Goal: Transaction & Acquisition: Obtain resource

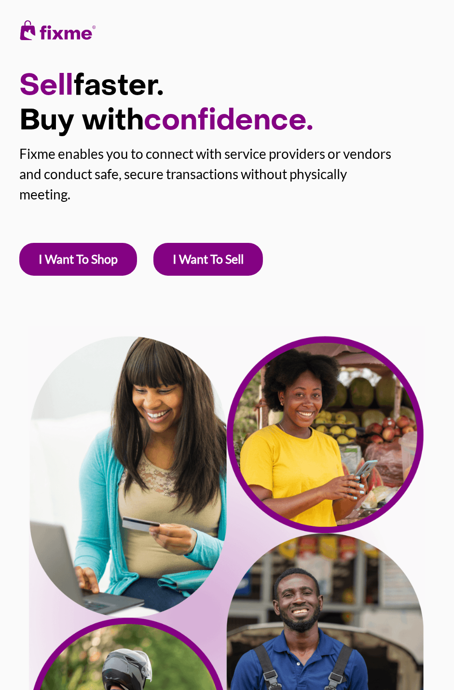
click at [220, 258] on link "I Want To Sell" at bounding box center [208, 259] width 110 height 33
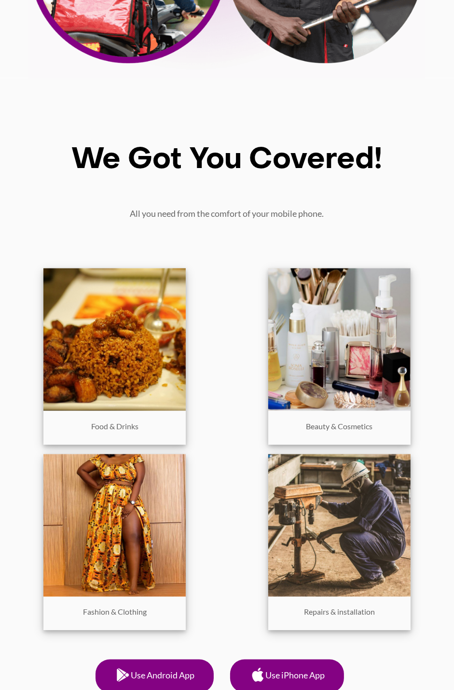
scroll to position [753, 0]
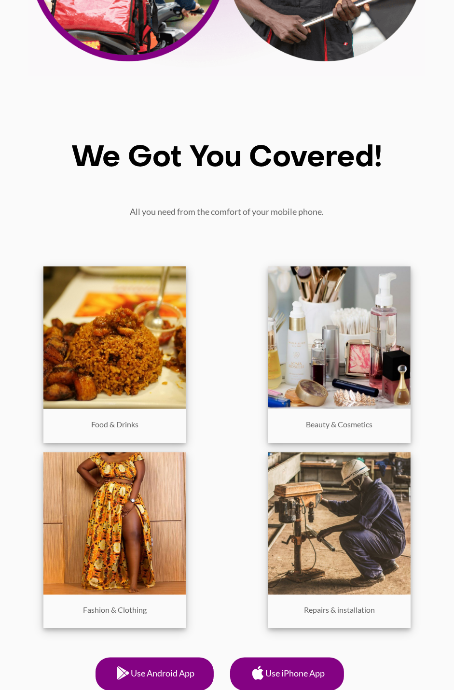
click at [372, 354] on img at bounding box center [339, 337] width 142 height 142
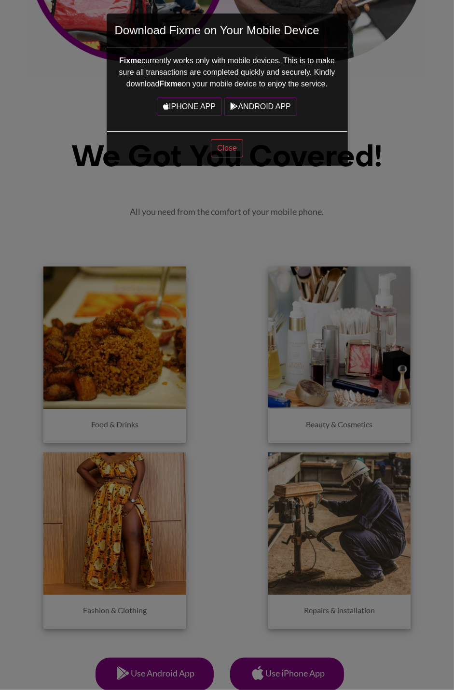
click at [151, 396] on div "Download Fixme on Your Mobile Device Fixme currently works only with mobile dev…" at bounding box center [227, 345] width 454 height 690
click at [220, 140] on button "Close" at bounding box center [227, 148] width 32 height 18
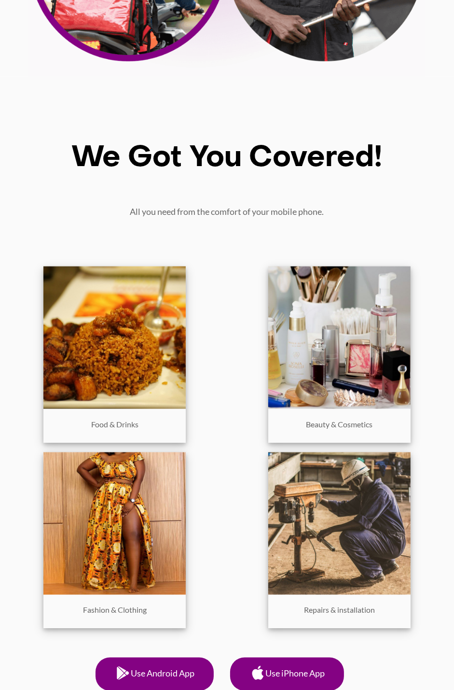
click at [151, 372] on img at bounding box center [114, 337] width 142 height 142
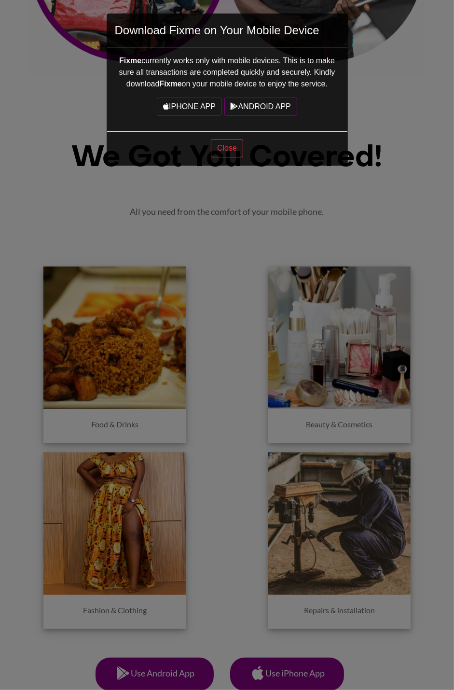
click at [251, 364] on div "Download Fixme on Your Mobile Device Fixme currently works only with mobile dev…" at bounding box center [227, 345] width 454 height 690
click at [230, 147] on button "Close" at bounding box center [227, 148] width 32 height 18
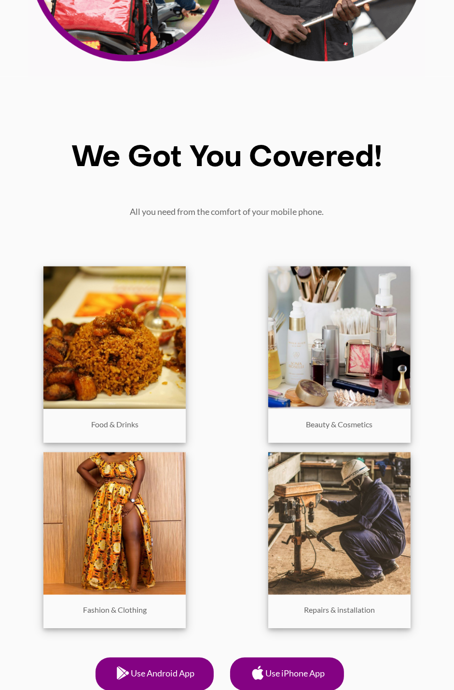
click at [356, 355] on img at bounding box center [339, 337] width 142 height 142
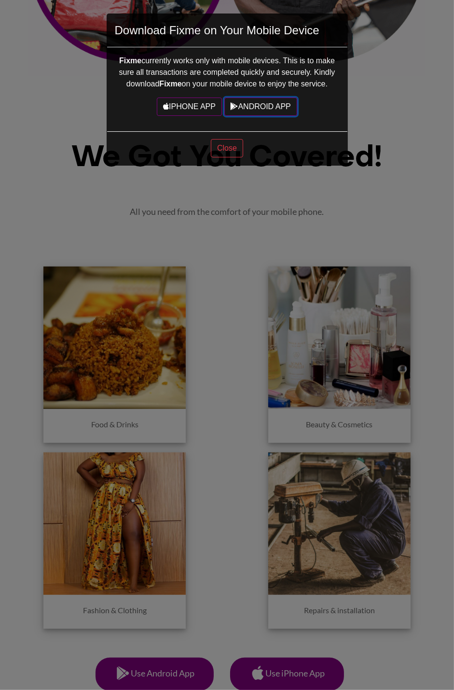
click at [280, 98] on link "ANDROID APP" at bounding box center [260, 106] width 73 height 18
click at [409, 133] on div "Download Fixme on Your Mobile Device Fixme currently works only with mobile dev…" at bounding box center [227, 345] width 454 height 690
click at [340, 164] on div "Close" at bounding box center [227, 148] width 240 height 34
click at [228, 145] on button "Close" at bounding box center [227, 148] width 32 height 18
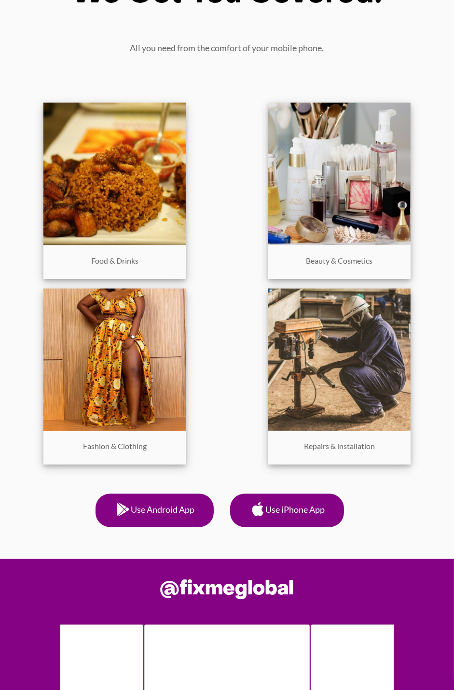
scroll to position [917, 0]
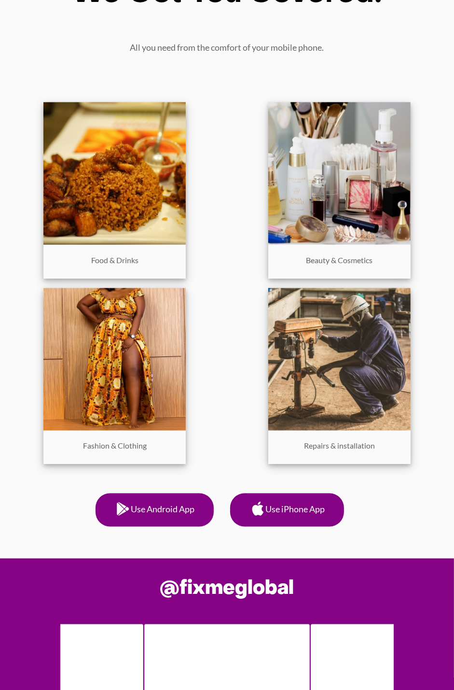
click at [345, 203] on img at bounding box center [339, 173] width 142 height 142
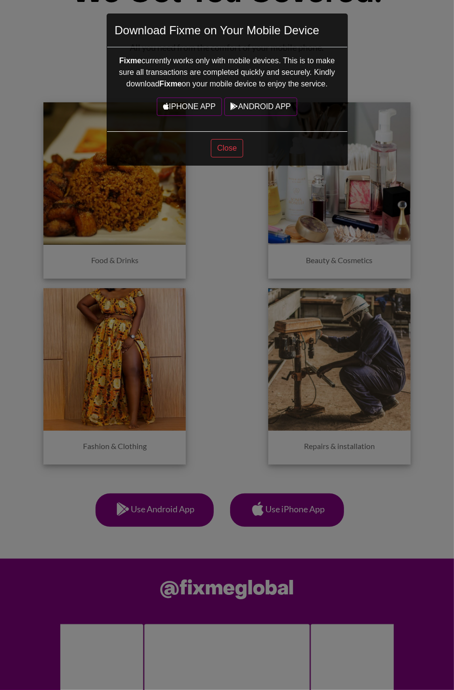
click at [402, 75] on div "Download Fixme on Your Mobile Device Fixme currently works only with mobile dev…" at bounding box center [227, 345] width 454 height 690
click at [236, 141] on button "Close" at bounding box center [227, 148] width 32 height 18
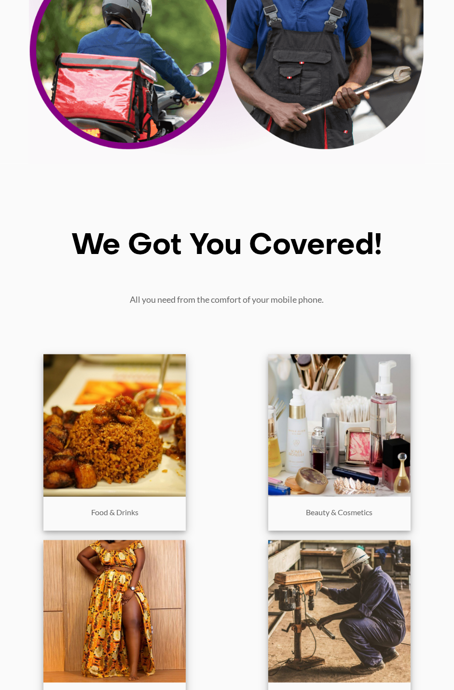
scroll to position [665, 0]
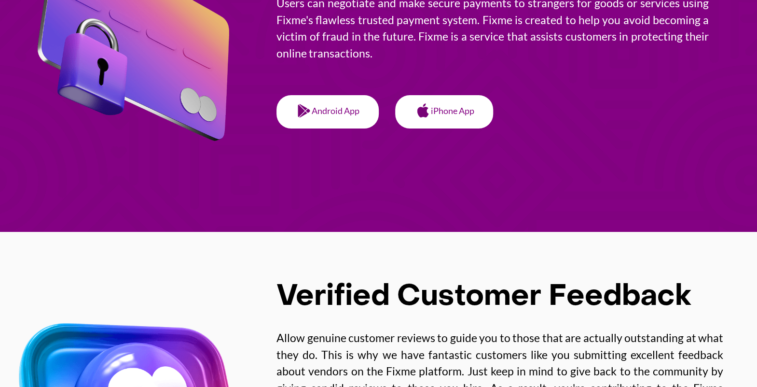
scroll to position [1692, 0]
